Goal: Task Accomplishment & Management: Complete application form

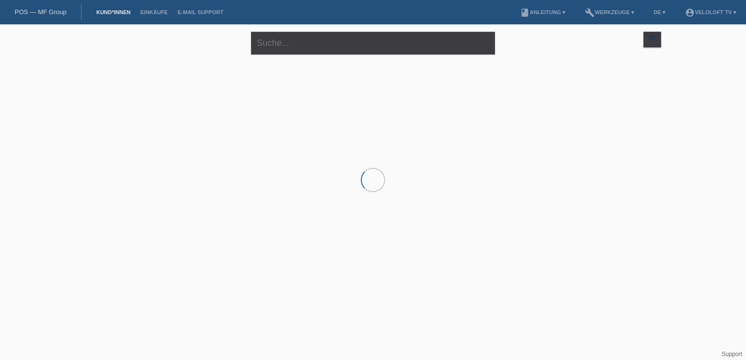
click at [272, 56] on div "close" at bounding box center [373, 41] width 244 height 35
click at [275, 50] on input "text" at bounding box center [373, 43] width 244 height 23
paste input "[PERSON_NAME]"
type input "[PERSON_NAME]"
click at [296, 157] on html "POS — MF Group Kund*innen Einkäufe E-Mail Support menu account_circle VeloLoft …" at bounding box center [373, 78] width 746 height 157
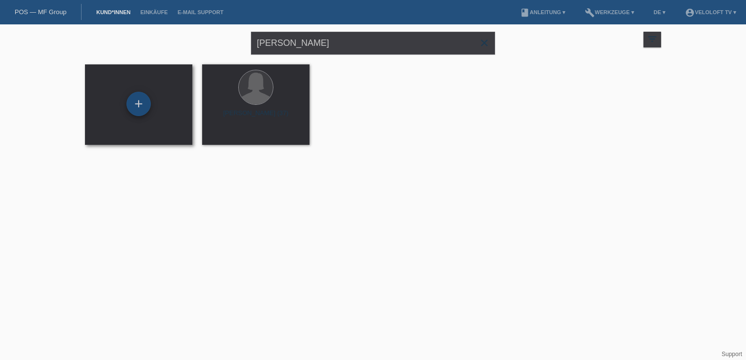
click at [135, 105] on div "+" at bounding box center [138, 104] width 24 height 24
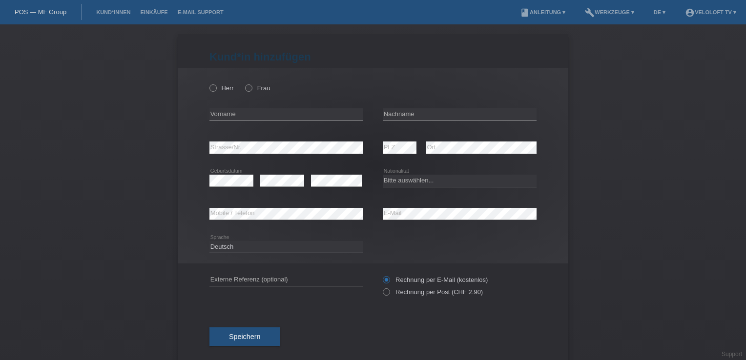
click at [259, 94] on div "Herr Frau" at bounding box center [286, 88] width 154 height 20
click at [255, 94] on div "Herr Frau" at bounding box center [286, 88] width 154 height 20
click at [249, 93] on div "Herr Frau" at bounding box center [286, 88] width 154 height 20
click at [244, 83] on icon at bounding box center [244, 83] width 0 height 0
click at [248, 91] on input "Frau" at bounding box center [248, 87] width 6 height 6
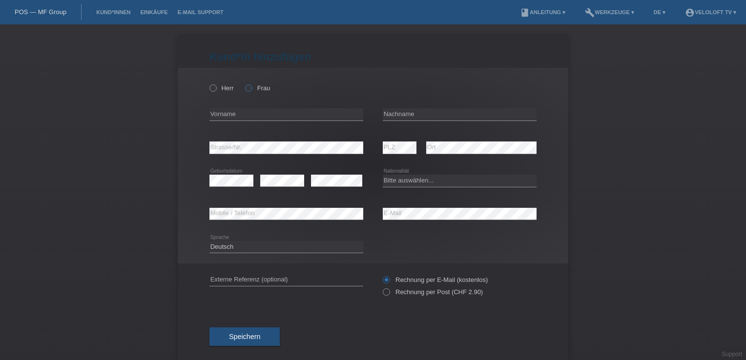
radio input "true"
click at [301, 115] on input "text" at bounding box center [286, 114] width 154 height 12
paste input "[PERSON_NAME]"
drag, startPoint x: 267, startPoint y: 117, endPoint x: 230, endPoint y: 113, distance: 36.3
click at [230, 113] on input "[PERSON_NAME]" at bounding box center [286, 114] width 154 height 12
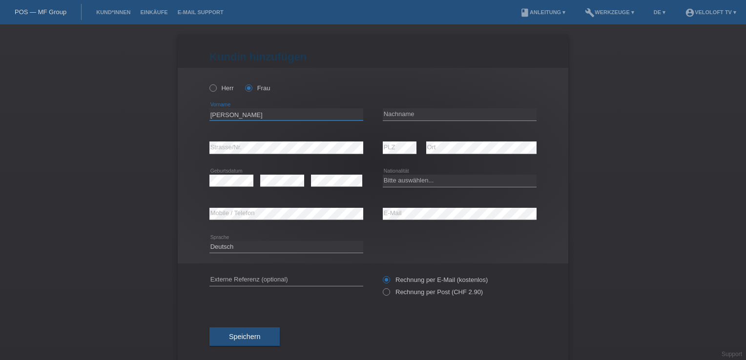
type input "[PERSON_NAME]"
click at [400, 114] on input "text" at bounding box center [460, 114] width 154 height 12
paste input "Mermoux"
type input "Mermoux"
click at [256, 116] on input "[PERSON_NAME]" at bounding box center [286, 114] width 154 height 12
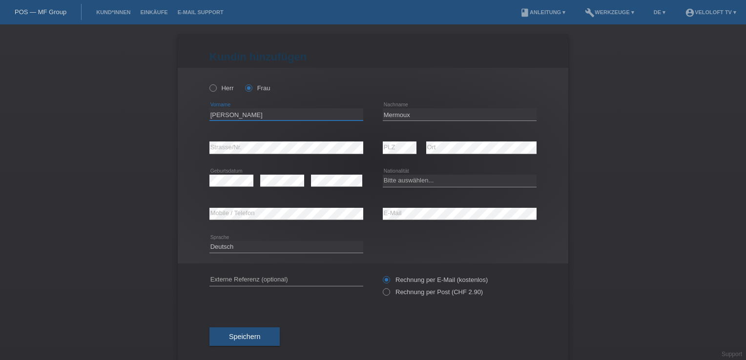
type input "[PERSON_NAME]"
drag, startPoint x: 395, startPoint y: 159, endPoint x: 395, endPoint y: 154, distance: 4.9
click at [395, 159] on div "error PLZ" at bounding box center [400, 147] width 34 height 33
click at [395, 154] on icon at bounding box center [400, 154] width 34 height 0
click at [406, 176] on select "Bitte auswählen... Schweiz Deutschland Liechtenstein Österreich ------------ Af…" at bounding box center [460, 181] width 154 height 12
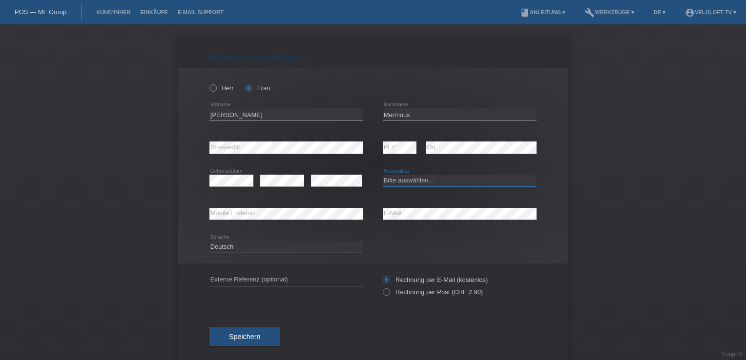
select select "CH"
click at [383, 175] on select "Bitte auswählen... Schweiz Deutschland Liechtenstein Österreich ------------ Af…" at bounding box center [460, 181] width 154 height 12
click at [282, 174] on div "error" at bounding box center [282, 181] width 44 height 33
click at [219, 339] on button "Speichern" at bounding box center [244, 337] width 70 height 19
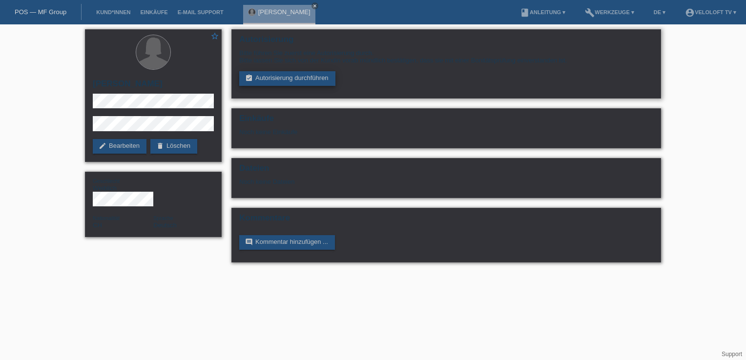
click at [300, 81] on link "assignment_turned_in Autorisierung durchführen" at bounding box center [287, 78] width 96 height 15
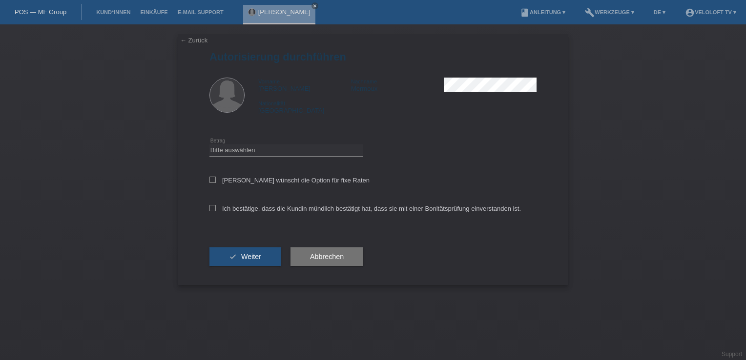
click at [209, 151] on div "← Zurück Autorisierung durchführen Vorname Corinne Nachname Mermoux Nationalitä…" at bounding box center [373, 159] width 391 height 251
click at [223, 153] on select "Bitte auswählen CHF 1.00 - CHF 499.00 CHF 500.00 - CHF 1'999.00 CHF 2'000.00 - …" at bounding box center [286, 151] width 154 height 12
select select "2"
click at [209, 145] on select "Bitte auswählen CHF 1.00 - CHF 499.00 CHF 500.00 - CHF 1'999.00 CHF 2'000.00 - …" at bounding box center [286, 151] width 154 height 12
click at [217, 185] on div "Kundin wünscht die Option für fixe Raten" at bounding box center [372, 181] width 327 height 28
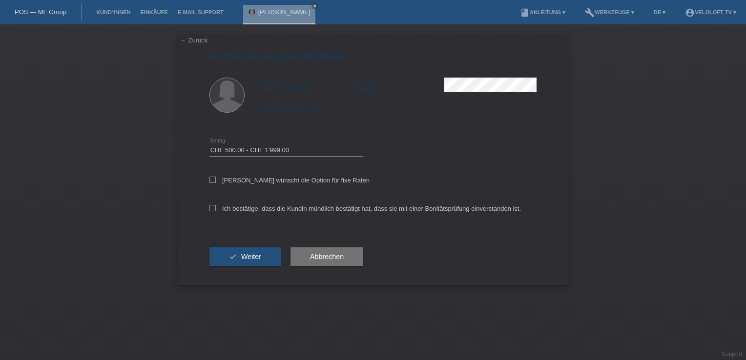
click at [208, 183] on div "← Zurück Autorisierung durchführen Vorname Corinne Nachname Mermoux Nationalitä…" at bounding box center [373, 159] width 391 height 251
click at [212, 181] on icon at bounding box center [212, 180] width 6 height 6
click at [212, 181] on input "Kundin wünscht die Option für fixe Raten" at bounding box center [212, 180] width 6 height 6
checkbox input "true"
click at [212, 210] on icon at bounding box center [212, 208] width 6 height 6
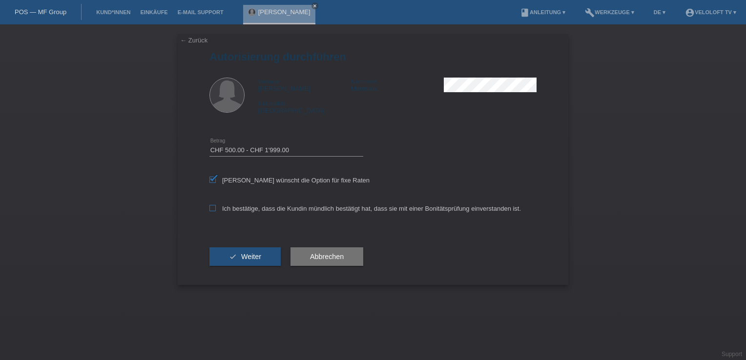
click at [212, 210] on input "Ich bestätige, dass die Kundin mündlich bestätigt hat, dass sie mit einer Bonit…" at bounding box center [212, 208] width 6 height 6
checkbox input "true"
click at [232, 263] on button "check Weiter" at bounding box center [244, 257] width 71 height 19
